Goal: Register for event/course

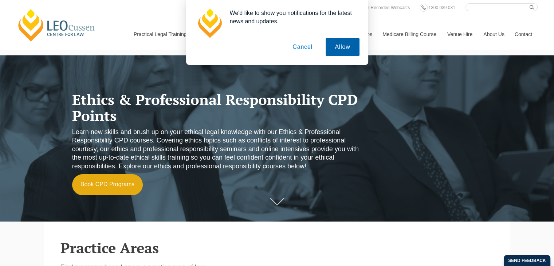
click at [344, 48] on button "Allow" at bounding box center [342, 47] width 33 height 18
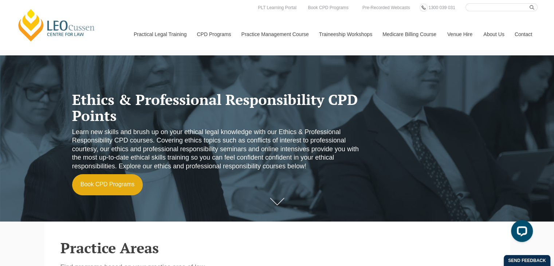
click at [495, 7] on input "Search here" at bounding box center [501, 7] width 72 height 8
type input "centre for law ethics and professional responsibility"
click at [529, 3] on button "submit" at bounding box center [533, 7] width 8 height 8
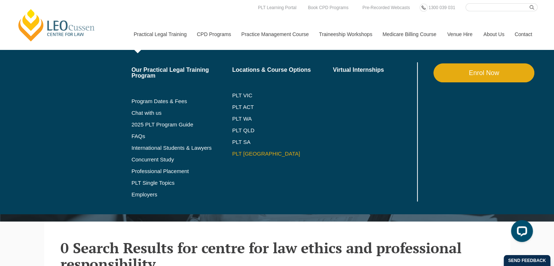
click at [244, 153] on link "PLT [GEOGRAPHIC_DATA]" at bounding box center [282, 154] width 101 height 6
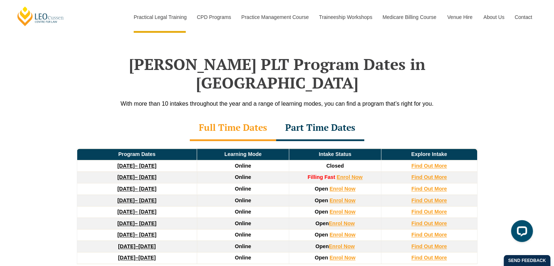
scroll to position [1020, 0]
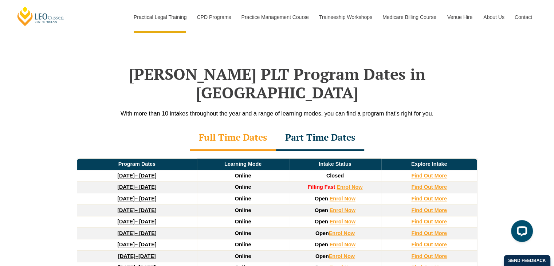
click at [310, 125] on div "Part Time Dates" at bounding box center [320, 137] width 88 height 25
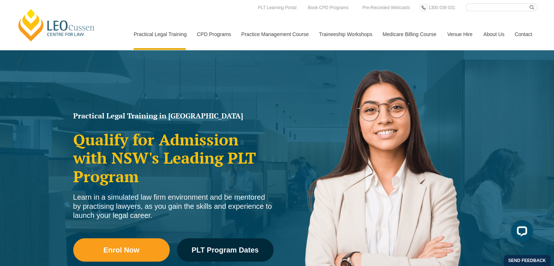
scroll to position [0, 0]
